Goal: Task Accomplishment & Management: Manage account settings

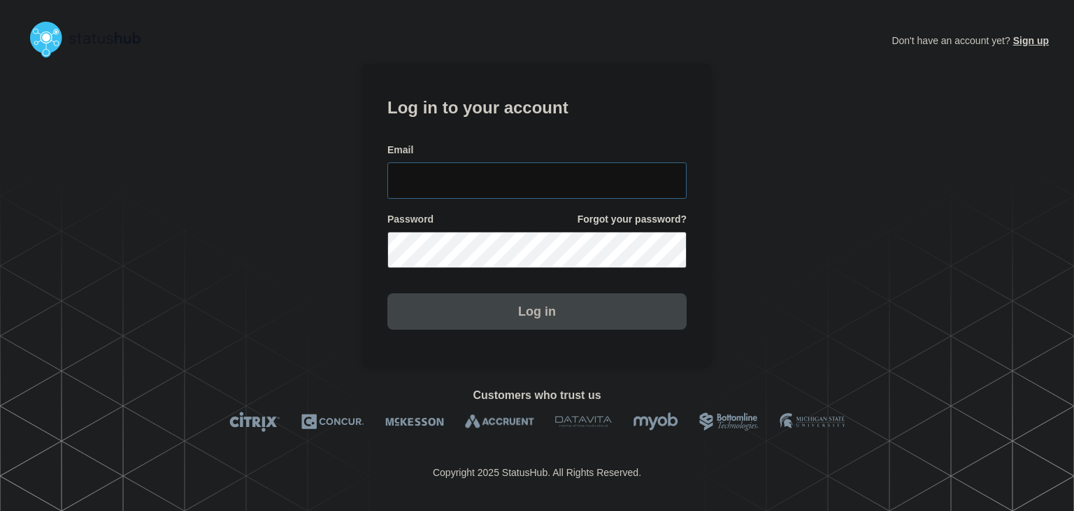
type input "[PERSON_NAME][EMAIL_ADDRESS][PERSON_NAME][DOMAIN_NAME]"
click at [480, 313] on button "Log in" at bounding box center [536, 311] width 299 height 36
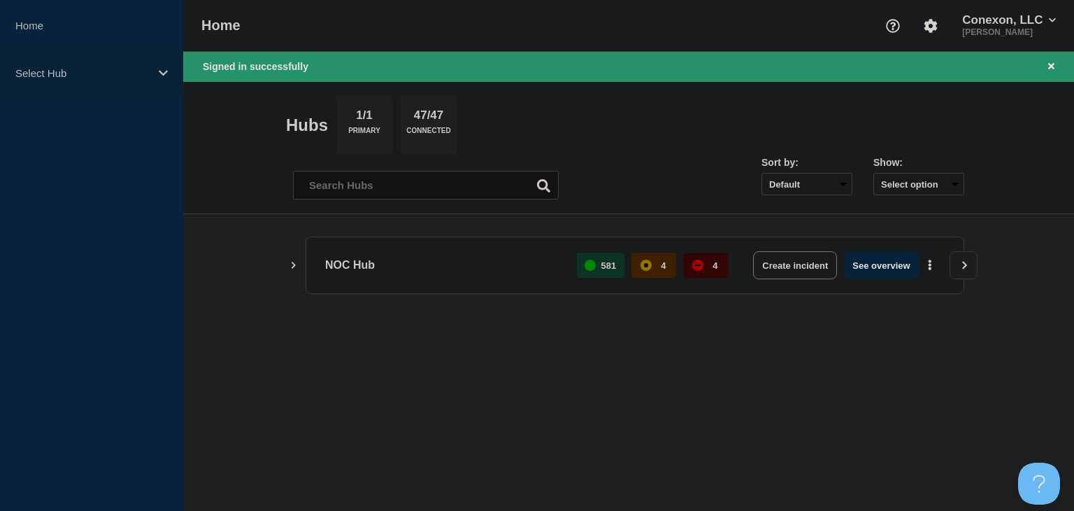
click at [143, 73] on p "Select Hub" at bounding box center [82, 73] width 134 height 12
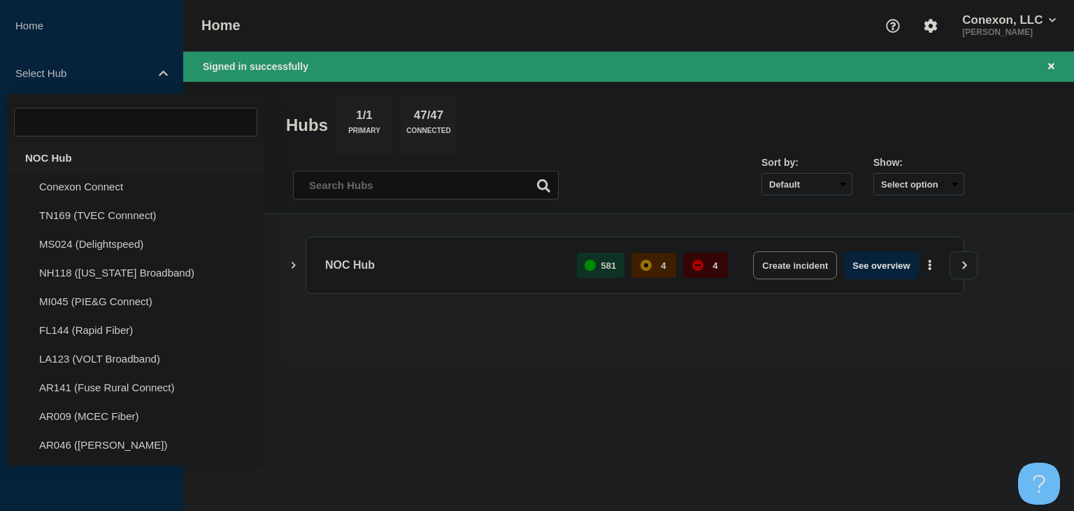
click at [71, 169] on div "NOC Hub" at bounding box center [135, 157] width 257 height 29
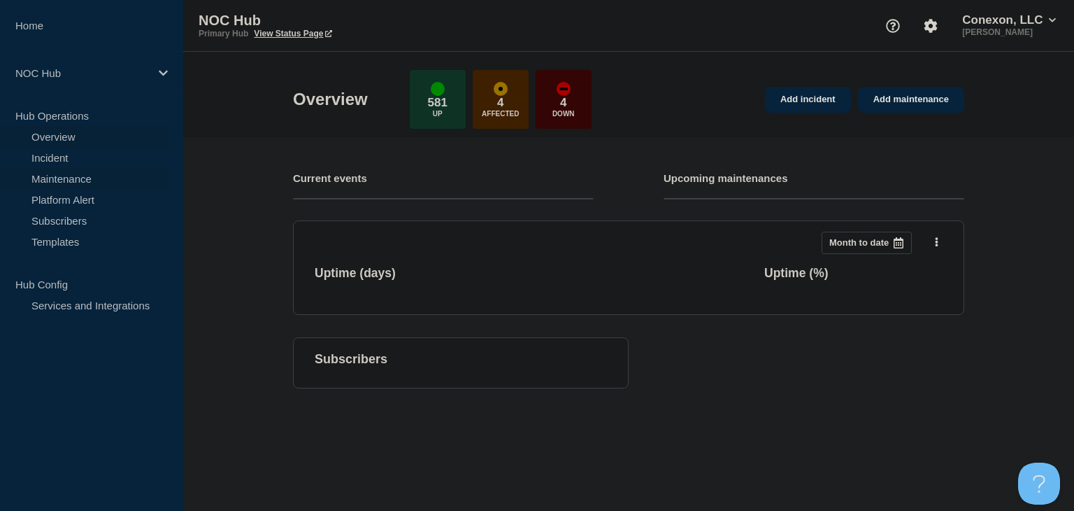
click at [71, 178] on link "Maintenance" at bounding box center [84, 178] width 169 height 21
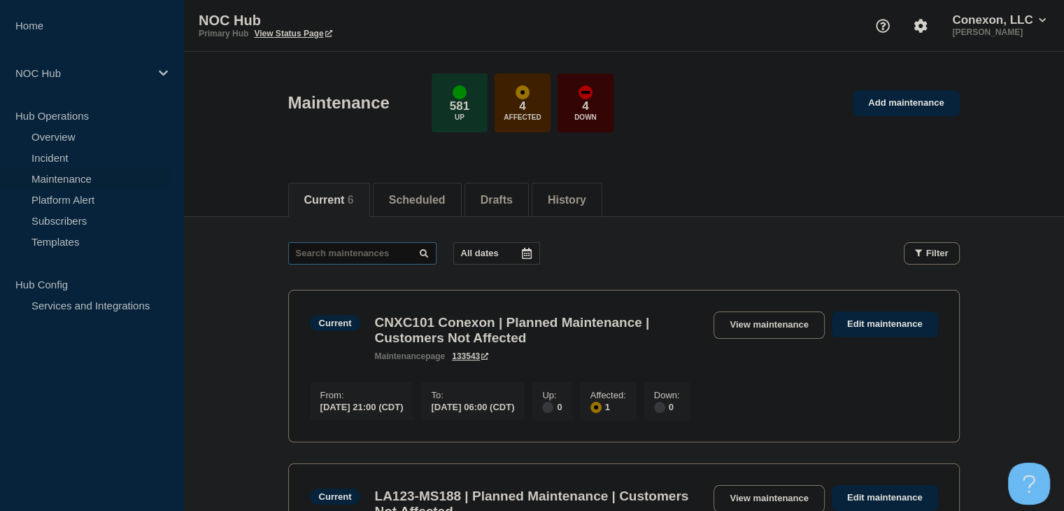
click at [371, 253] on input "text" at bounding box center [362, 253] width 148 height 22
type input "18158"
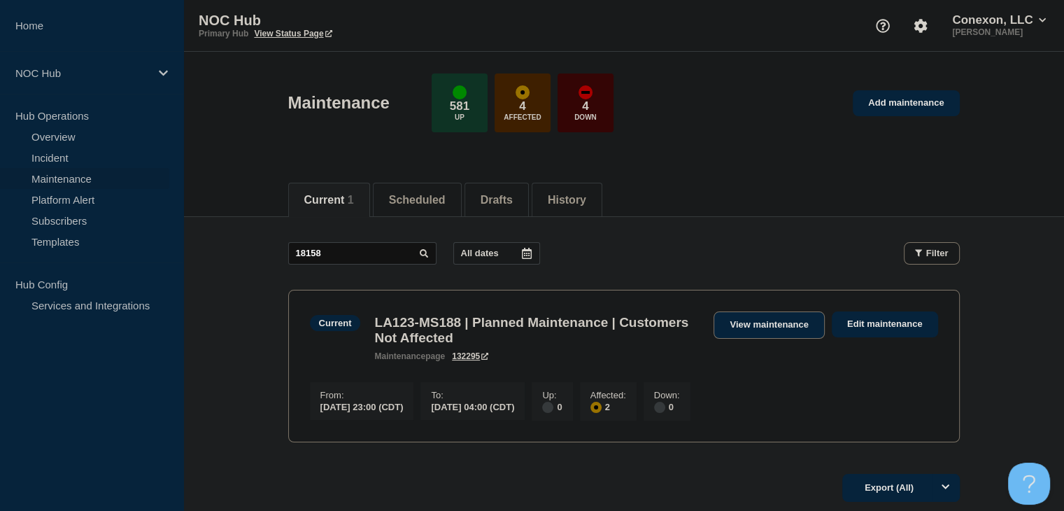
click at [778, 323] on link "View maintenance" at bounding box center [768, 324] width 110 height 27
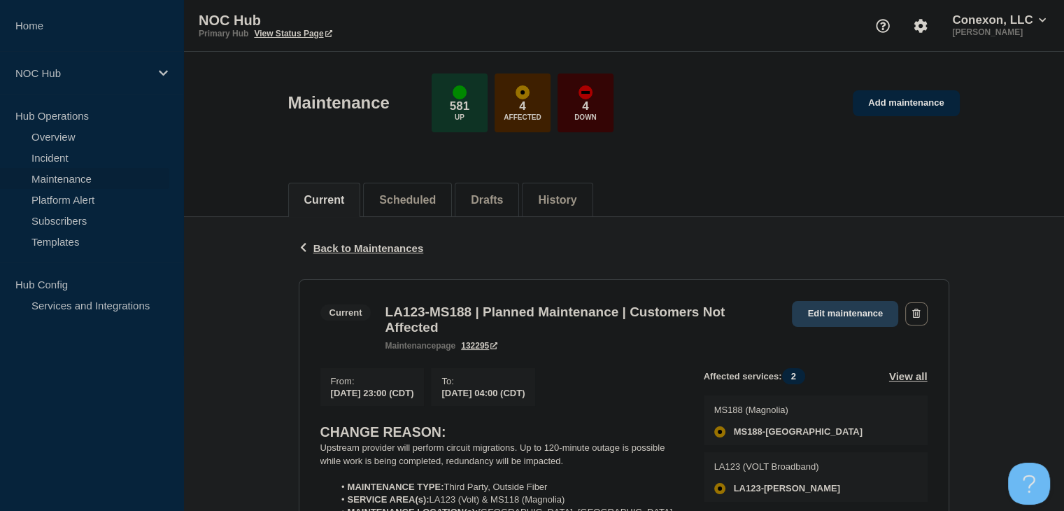
click at [854, 314] on link "Edit maintenance" at bounding box center [845, 314] width 106 height 26
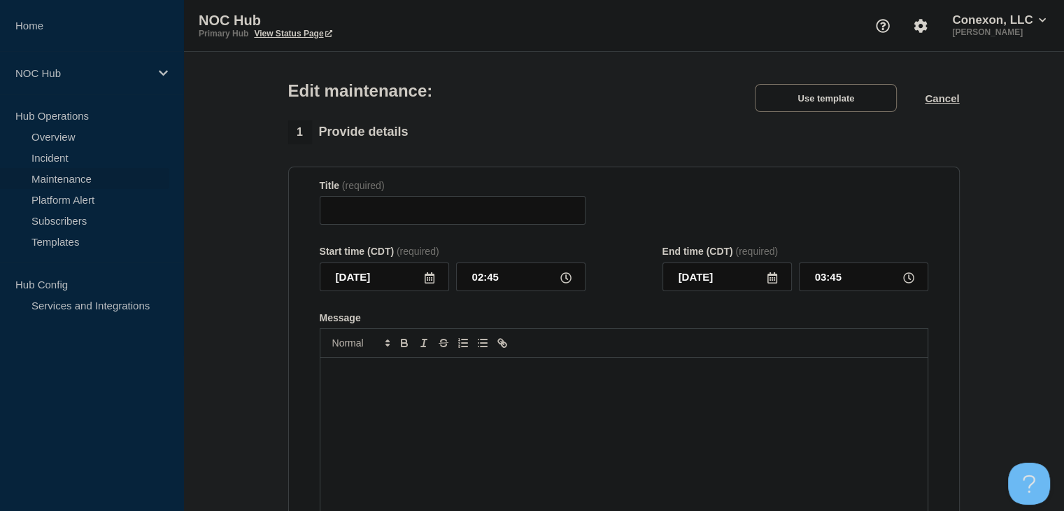
type input "LA123-MS188 | Planned Maintenance | Customers Not Affected"
type input "[DATE]"
type input "23:00"
type input "04:00"
checkbox input "true"
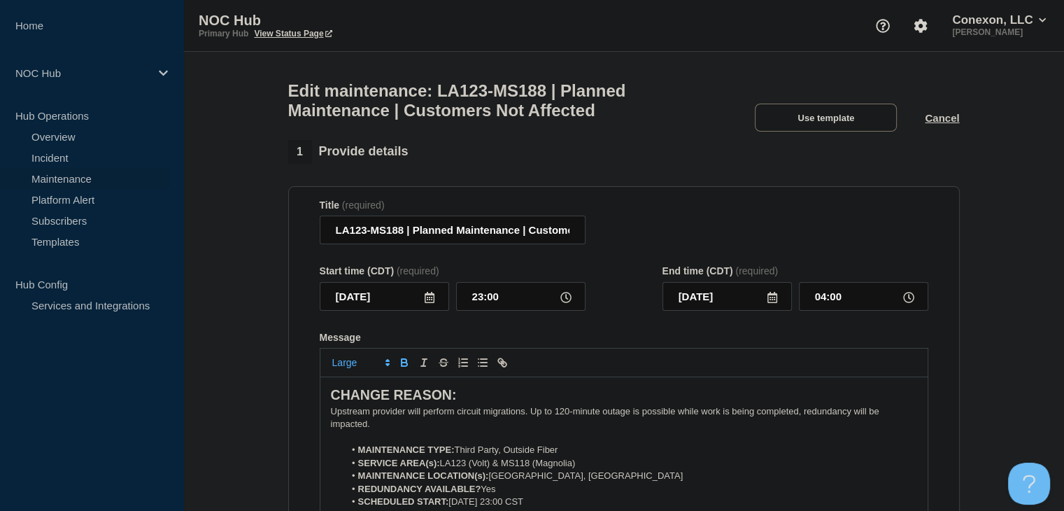
click at [431, 303] on icon at bounding box center [429, 297] width 10 height 11
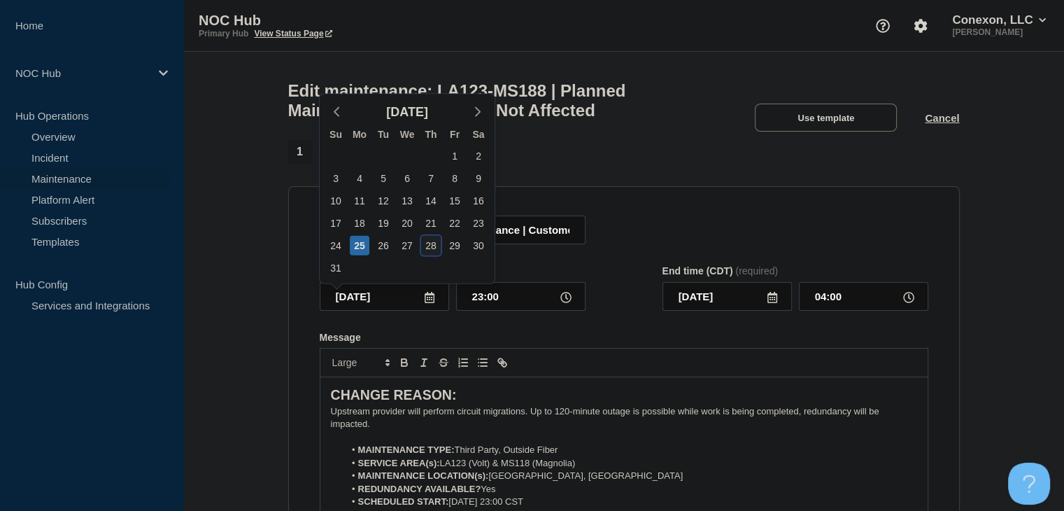
click at [431, 250] on div "28" at bounding box center [431, 246] width 20 height 20
type input "[DATE]"
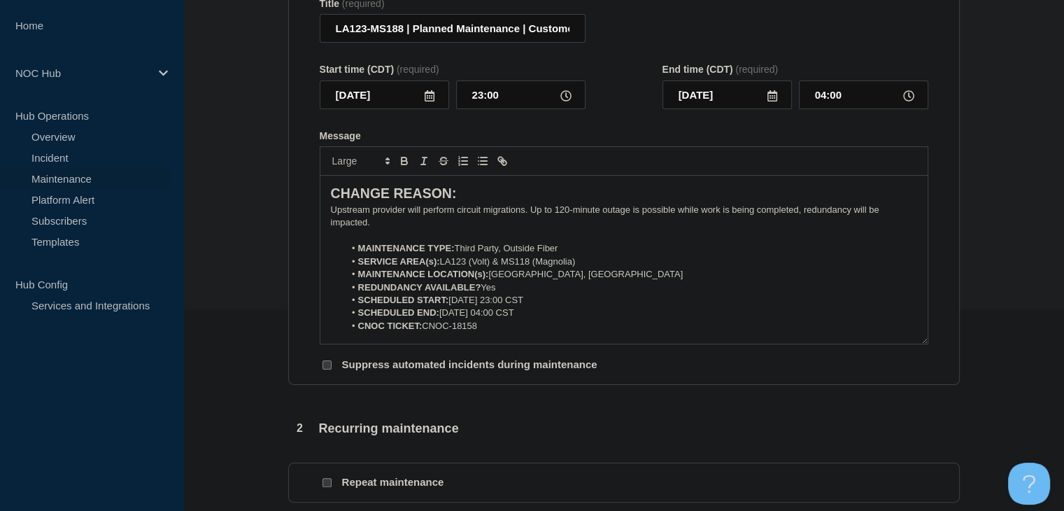
scroll to position [210, 0]
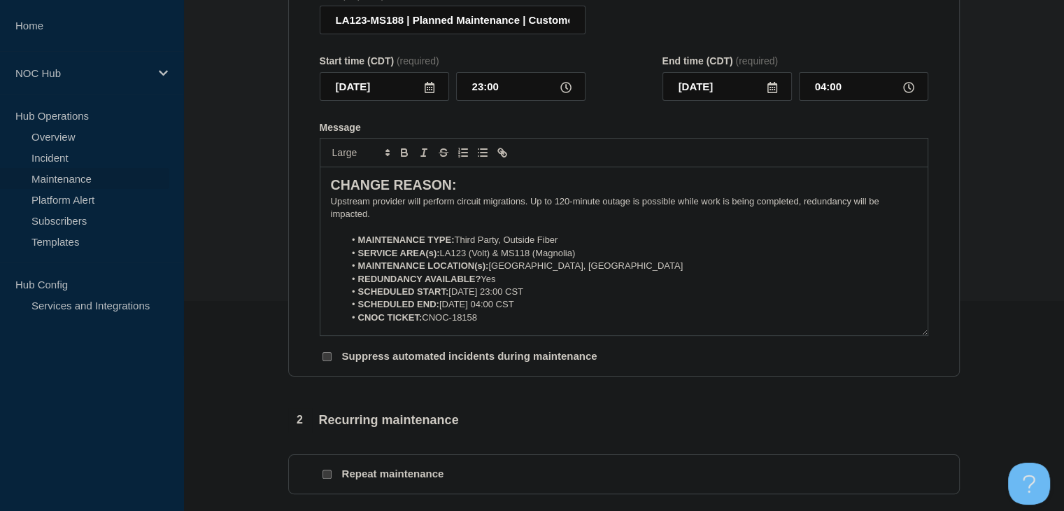
click at [473, 298] on li "SCHEDULED START: [DATE] 23:00 CST" at bounding box center [630, 291] width 573 height 13
click at [495, 298] on li "SCHEDULED START: [DATE] 23:00 CST" at bounding box center [630, 291] width 573 height 13
click at [487, 310] on li "SCHEDULED END: [DATE] 04:00 CST" at bounding box center [630, 304] width 573 height 13
click at [537, 298] on li "SCHEDULED START: [DATE] 23:00 CST" at bounding box center [630, 291] width 573 height 13
click at [454, 324] on li "CNOC TICKET: CNOC-18158" at bounding box center [630, 317] width 573 height 13
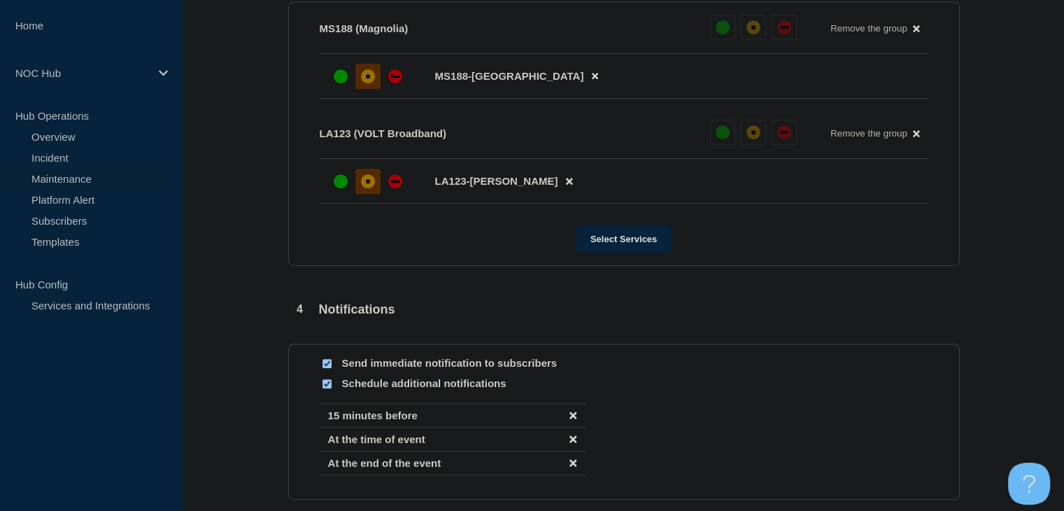
scroll to position [839, 0]
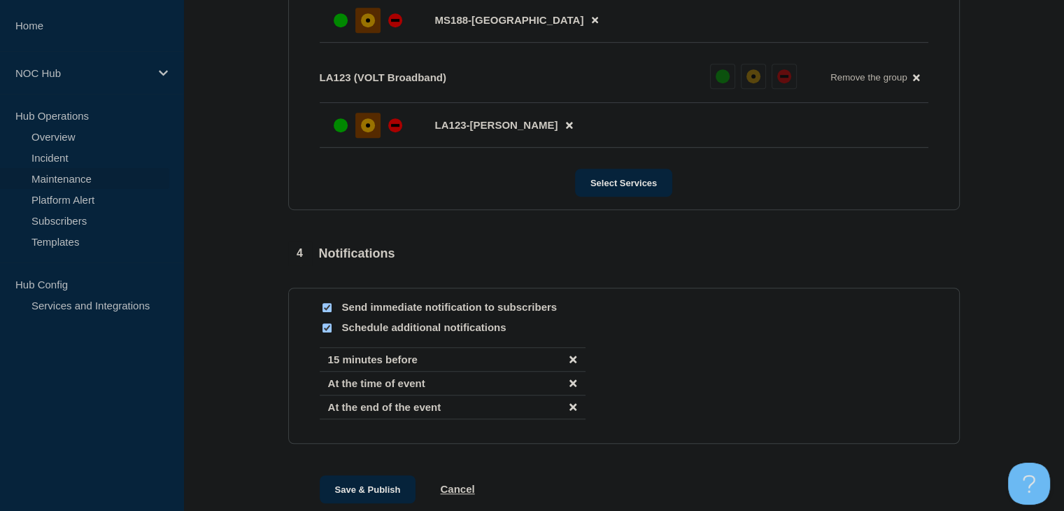
click at [324, 332] on input "Schedule additional notifications" at bounding box center [326, 327] width 9 height 9
checkbox input "false"
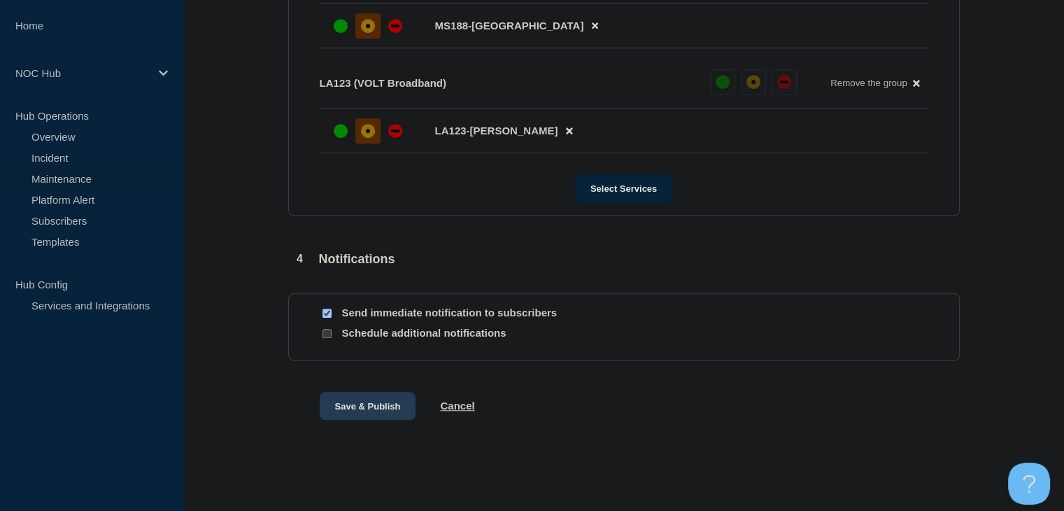
click at [353, 409] on button "Save & Publish" at bounding box center [368, 406] width 97 height 28
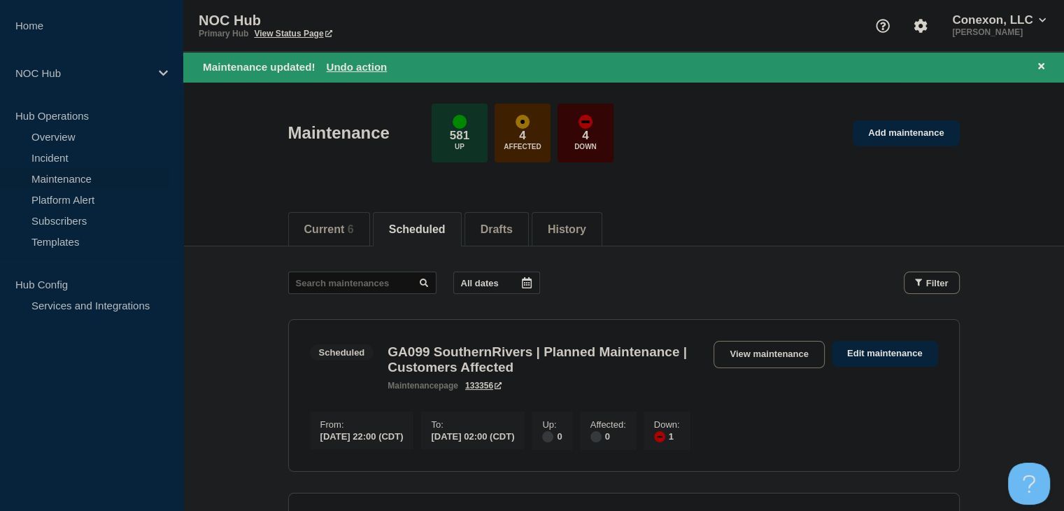
click at [342, 69] on button "Reload" at bounding box center [337, 67] width 35 height 12
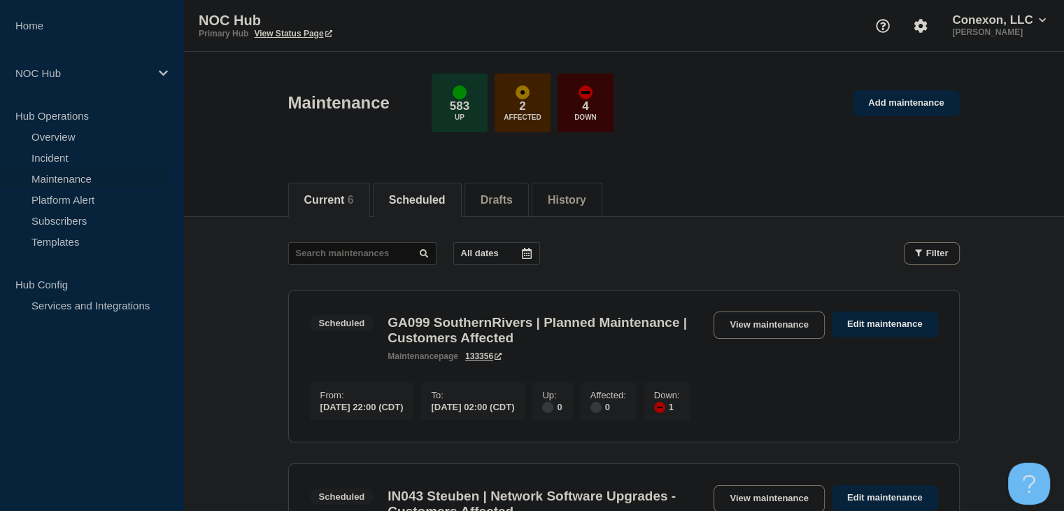
click at [306, 208] on li "Current 6" at bounding box center [329, 200] width 82 height 34
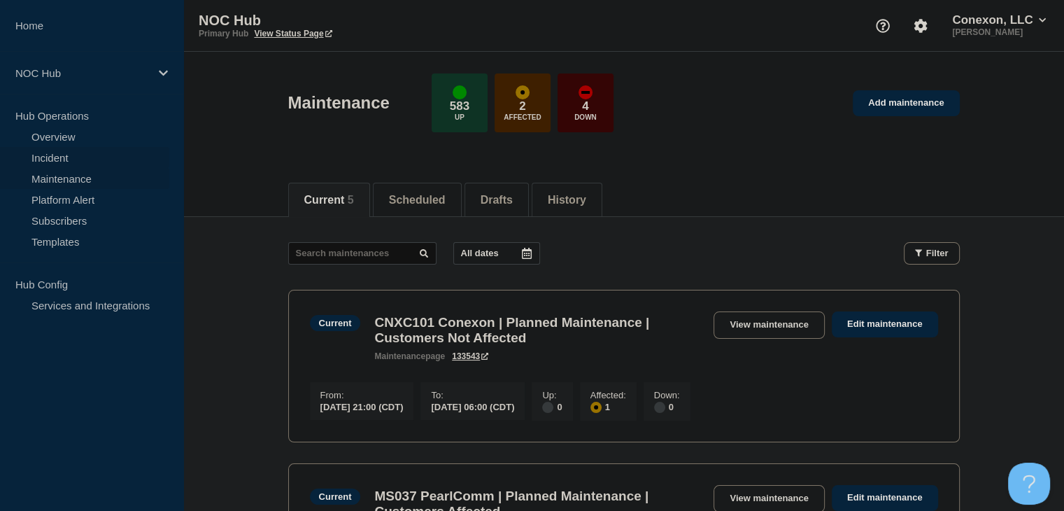
click at [69, 147] on link "Incident" at bounding box center [84, 157] width 169 height 21
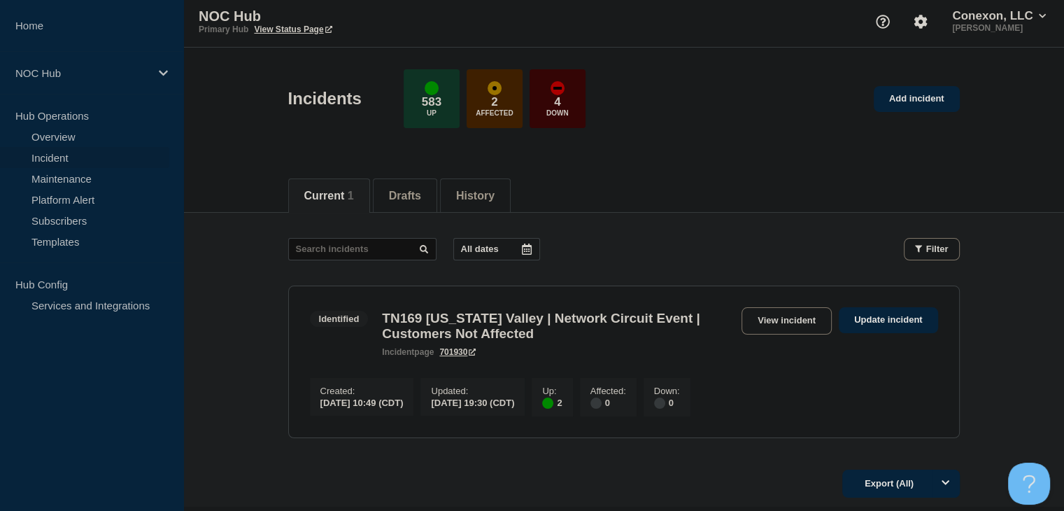
scroll to position [125, 0]
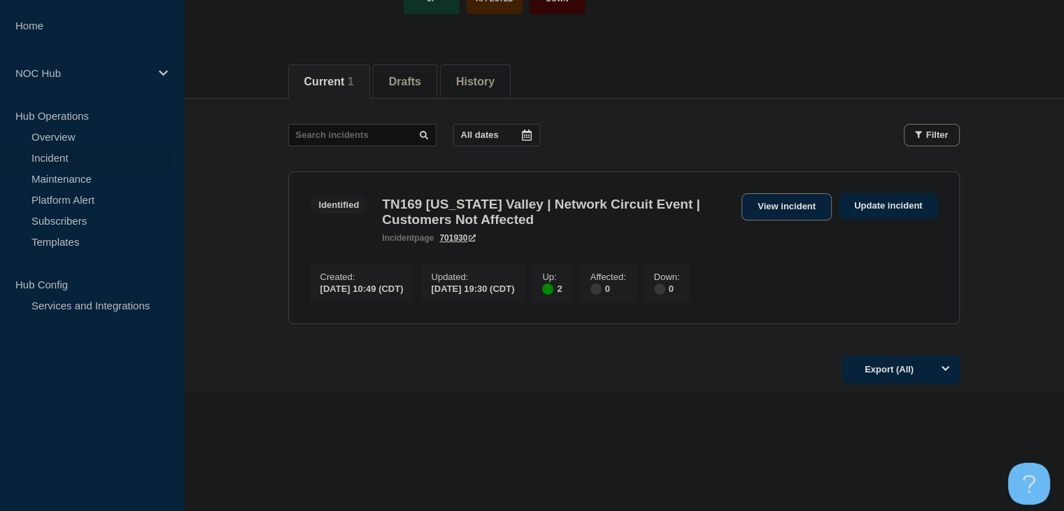
click at [790, 199] on link "View incident" at bounding box center [786, 206] width 90 height 27
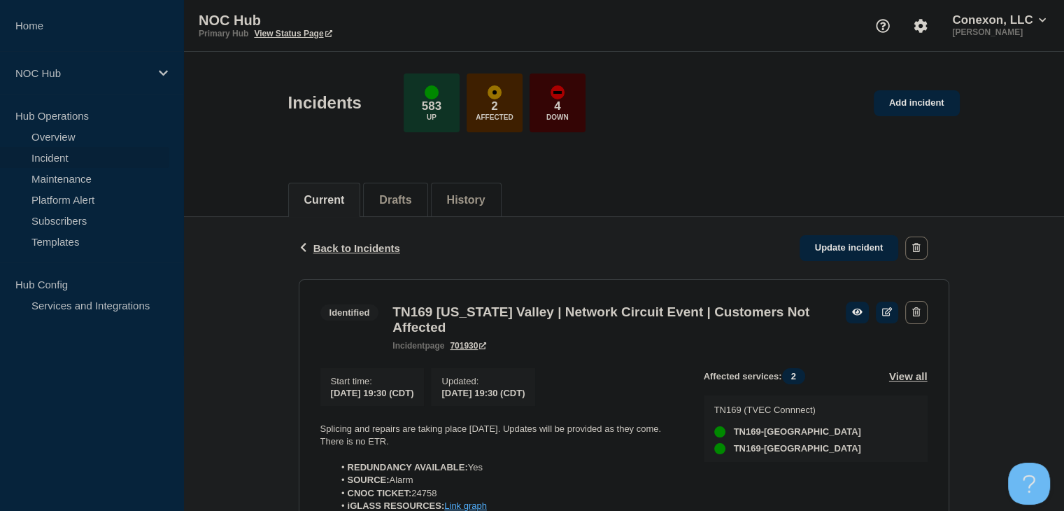
scroll to position [73, 0]
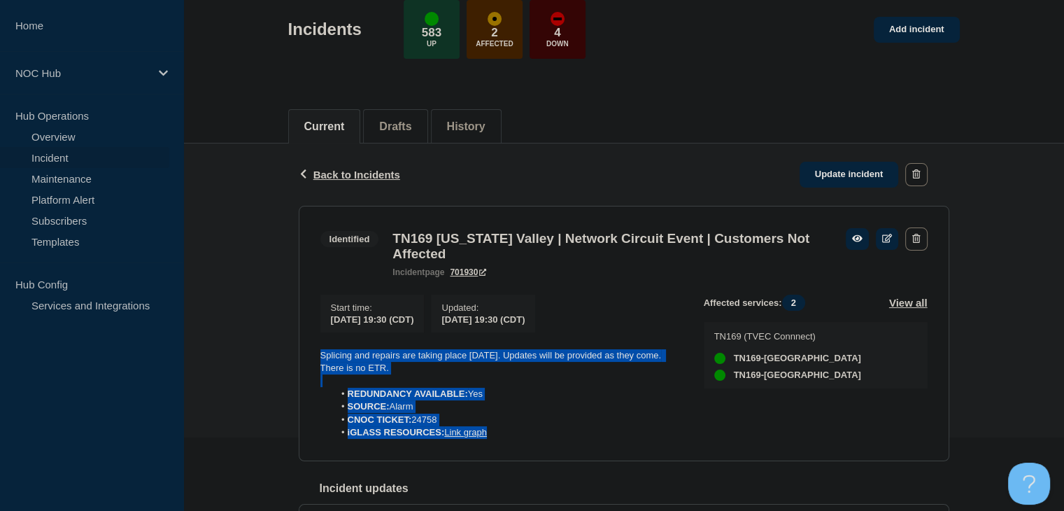
drag, startPoint x: 517, startPoint y: 443, endPoint x: 255, endPoint y: 356, distance: 276.9
copy div "Splicing and repairs are taking place [DATE]. Updates will be provided as they …"
click at [836, 176] on link "Update incident" at bounding box center [848, 175] width 99 height 26
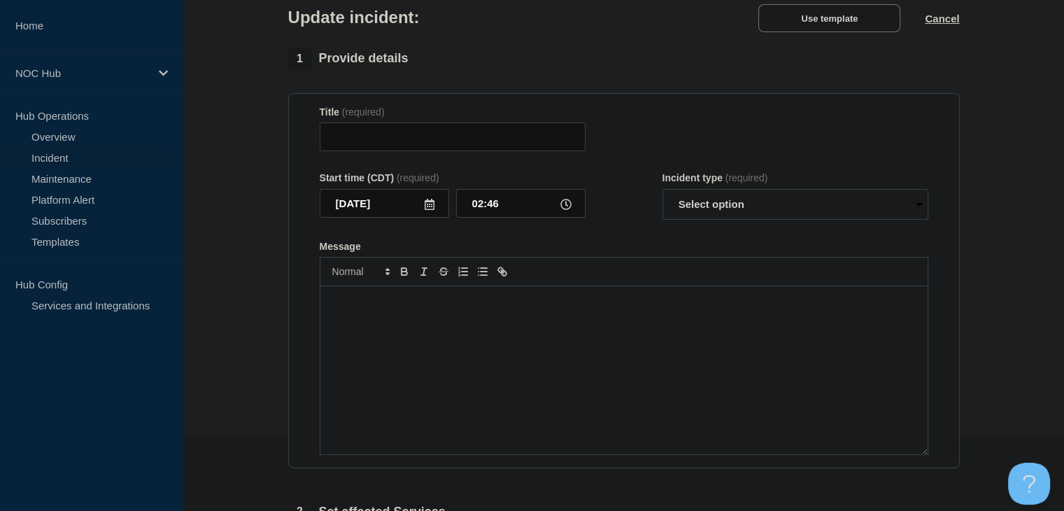
type input "TN169 [US_STATE] Valley | Network Circuit Event | Customers Not Affected"
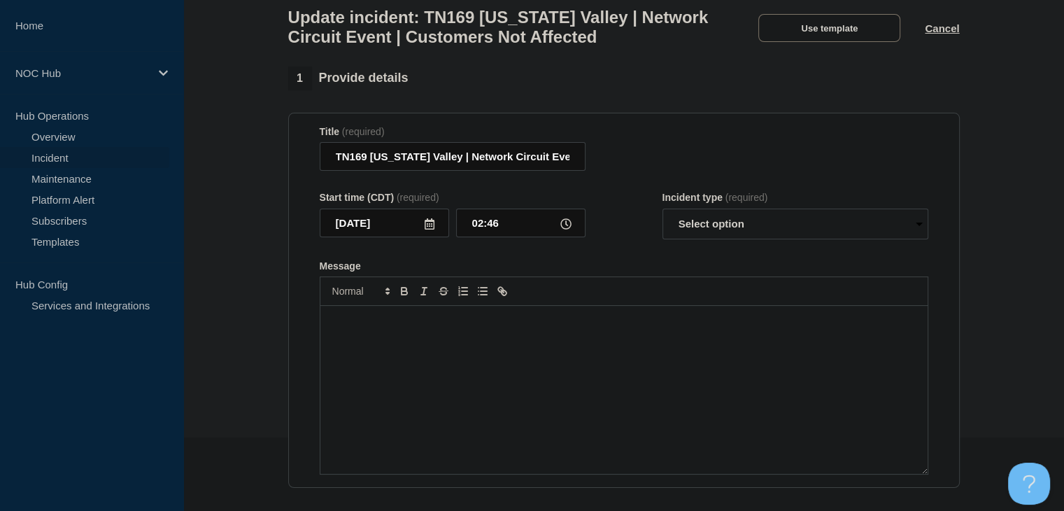
click at [589, 327] on p "Message" at bounding box center [624, 320] width 586 height 13
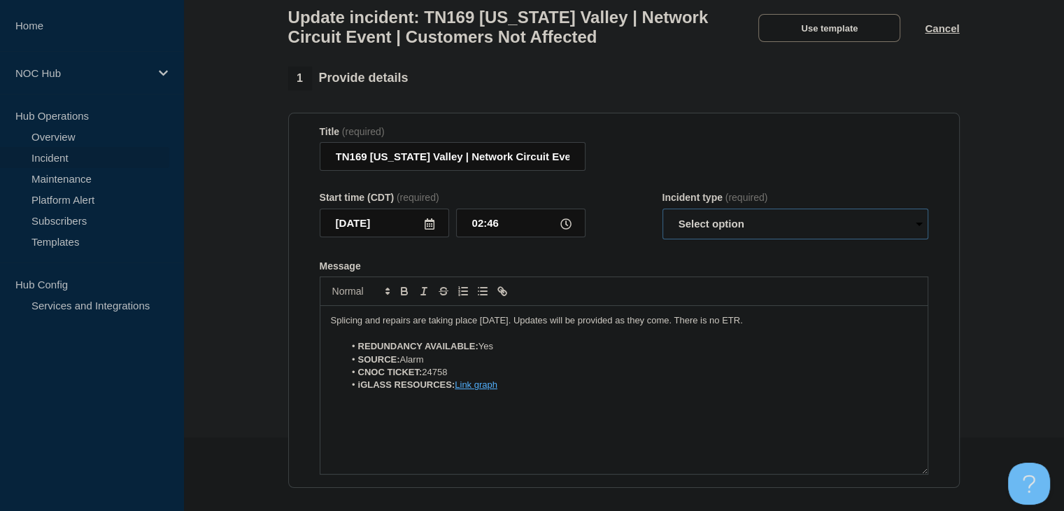
drag, startPoint x: 691, startPoint y: 235, endPoint x: 693, endPoint y: 243, distance: 8.7
click at [691, 235] on select "Select option Investigating Identified Monitoring Resolved" at bounding box center [795, 223] width 266 height 31
select select "monitoring"
click at [662, 216] on select "Select option Investigating Identified Monitoring Resolved" at bounding box center [795, 223] width 266 height 31
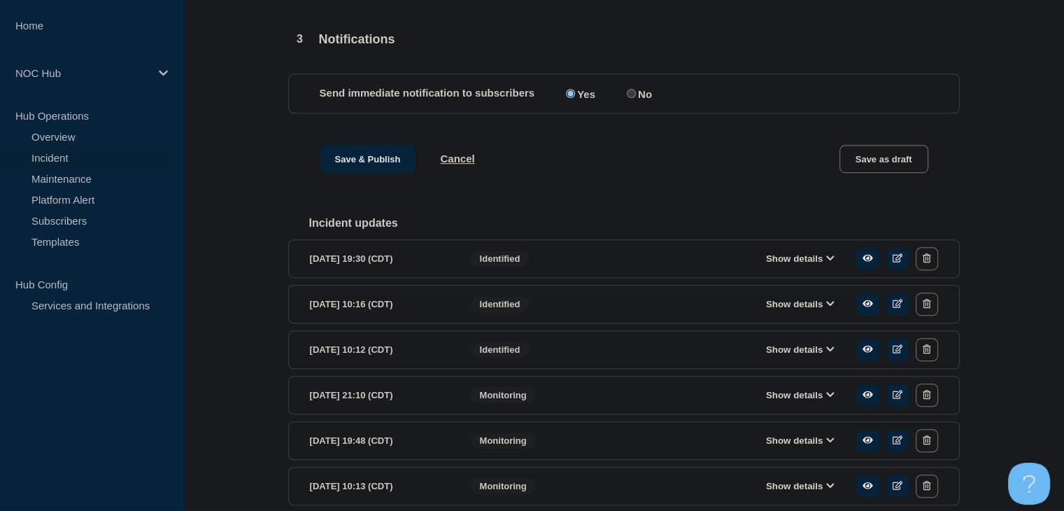
scroll to position [1052, 0]
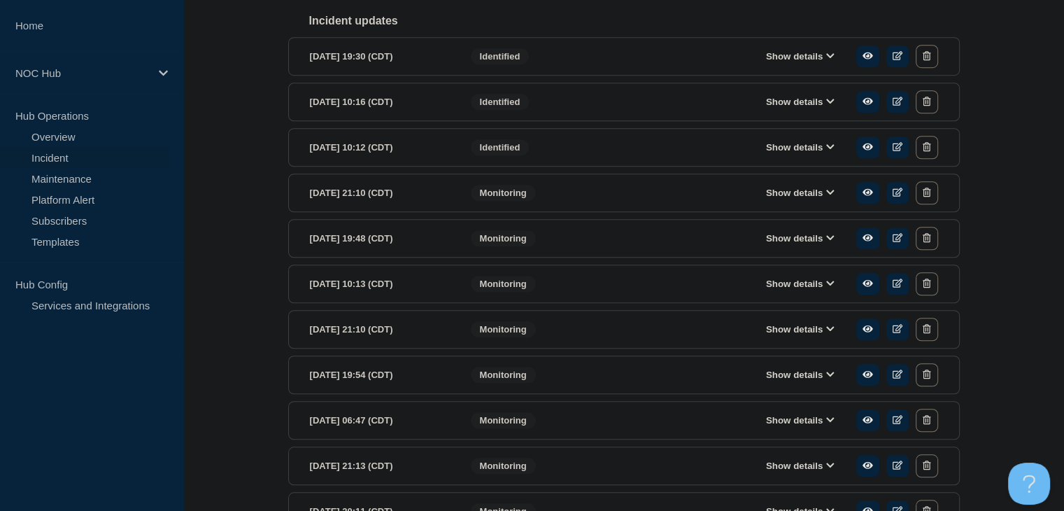
click at [827, 424] on icon at bounding box center [830, 419] width 8 height 9
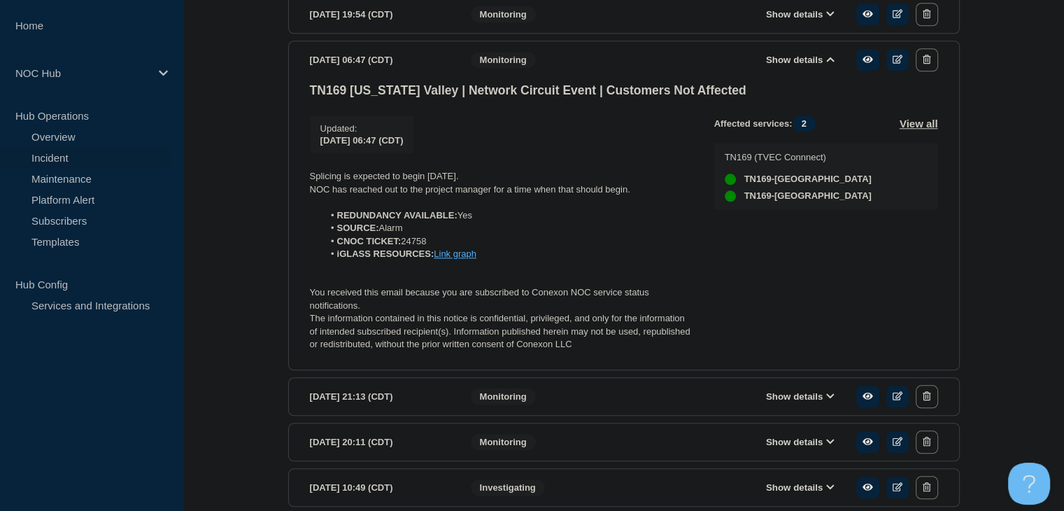
scroll to position [1472, 0]
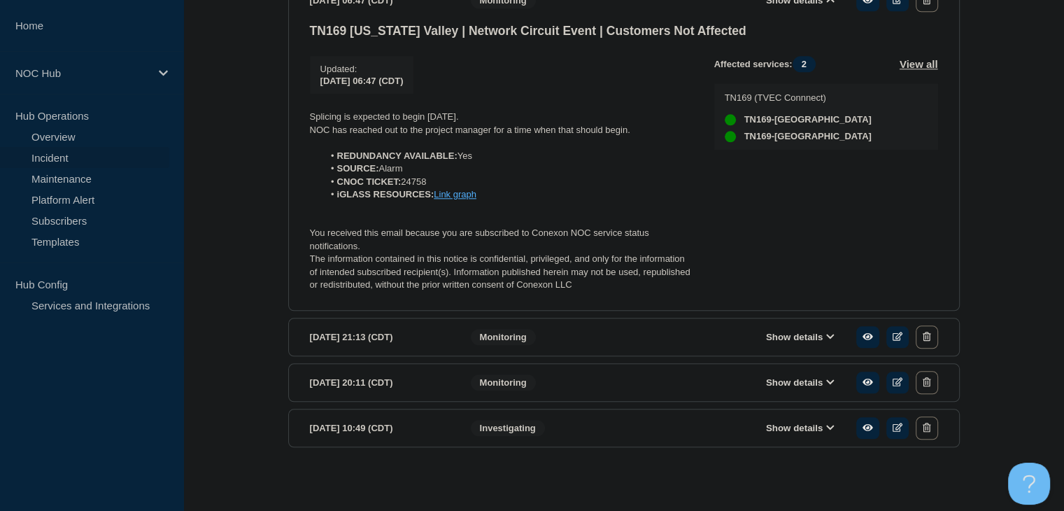
click at [787, 434] on button "Show details" at bounding box center [800, 428] width 77 height 12
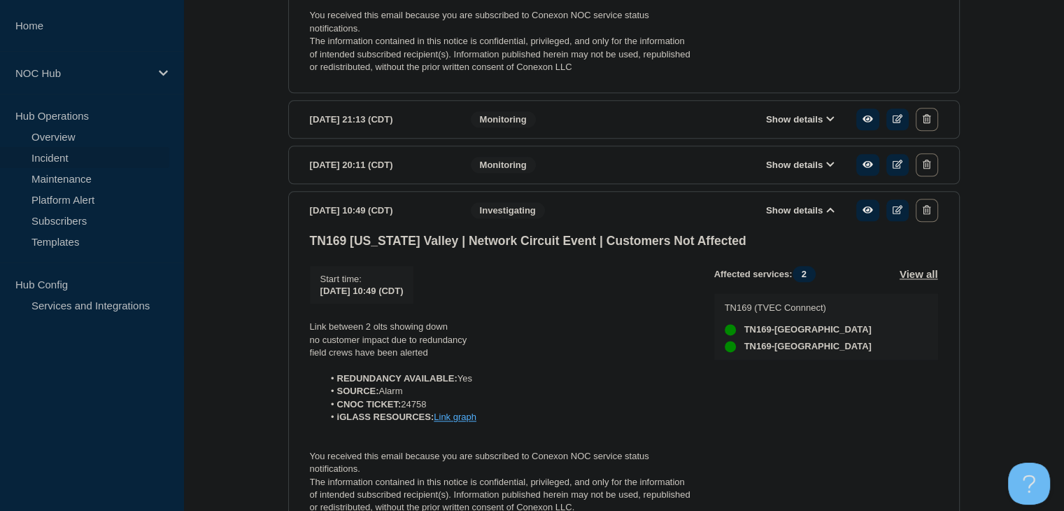
scroll to position [1791, 0]
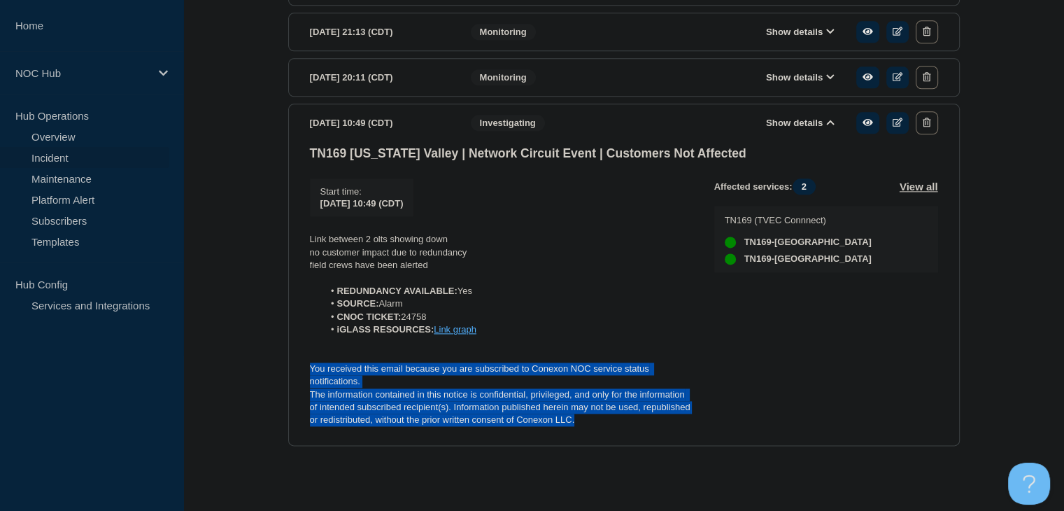
drag, startPoint x: 580, startPoint y: 426, endPoint x: 301, endPoint y: 366, distance: 285.3
click at [301, 366] on section "[DATE] 10:49 (CDT) Show details Investigating TN169 [US_STATE] Valley | Network…" at bounding box center [623, 274] width 671 height 342
copy div "You received this email because you are subscribed to Conexon NOC service statu…"
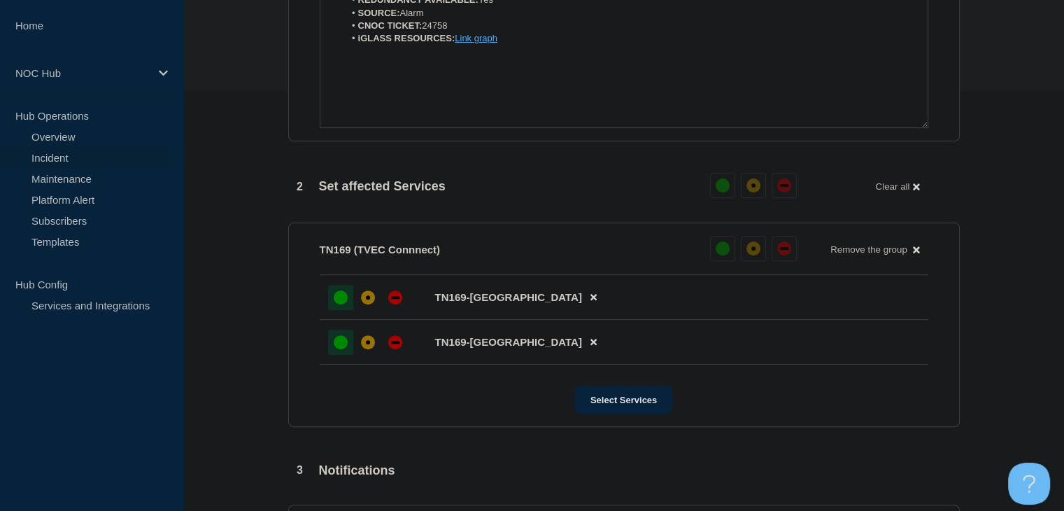
scroll to position [322, 0]
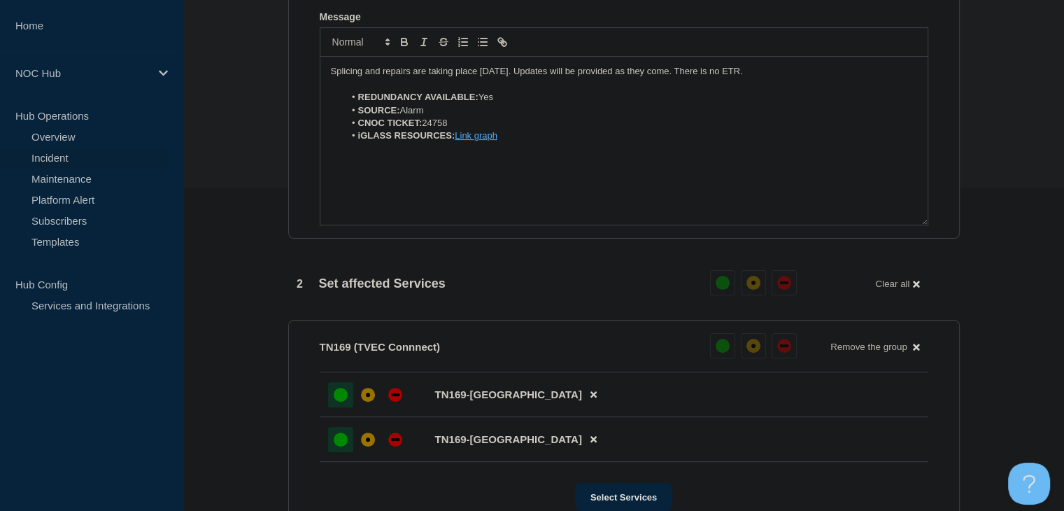
click at [335, 191] on div "Splicing and repairs are taking place [DATE]. Updates will be provided as they …" at bounding box center [623, 141] width 607 height 168
paste div "Message"
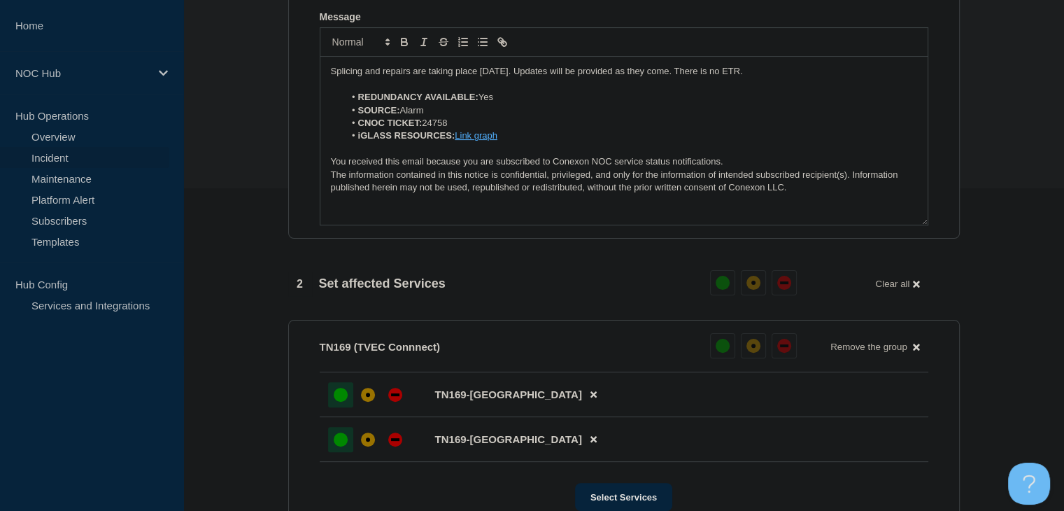
click at [352, 78] on p "Splicing and repairs are taking place [DATE]. Updates will be provided as they …" at bounding box center [624, 71] width 586 height 13
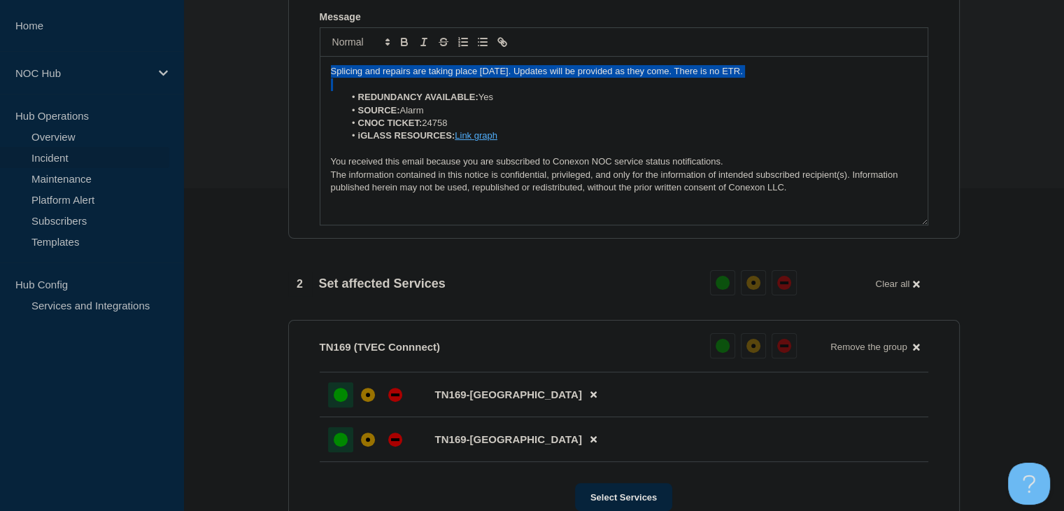
click at [352, 78] on p "Splicing and repairs are taking place [DATE]. Updates will be provided as they …" at bounding box center [624, 71] width 586 height 13
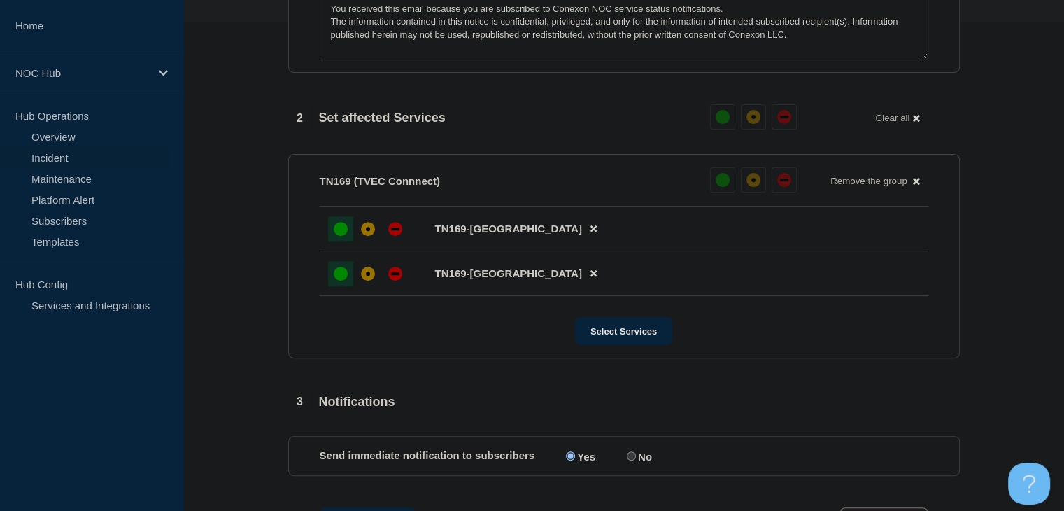
scroll to position [742, 0]
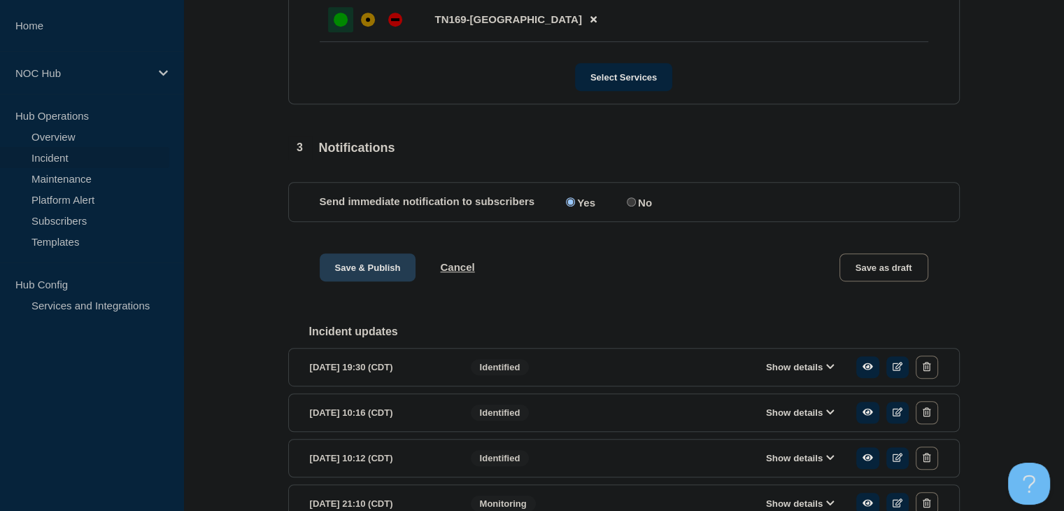
click at [378, 267] on button "Save & Publish" at bounding box center [368, 267] width 97 height 28
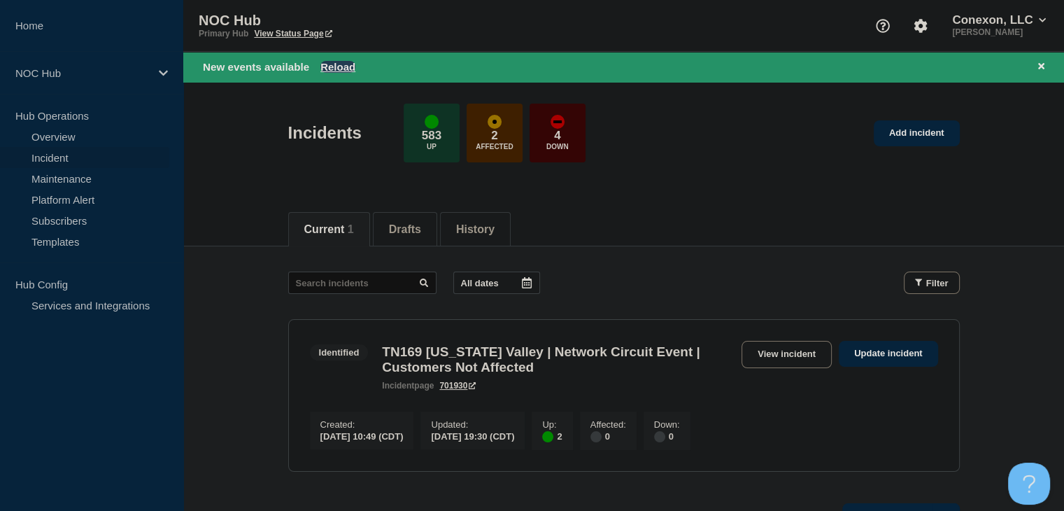
click at [343, 65] on button "Reload" at bounding box center [337, 67] width 35 height 12
